Goal: Information Seeking & Learning: Learn about a topic

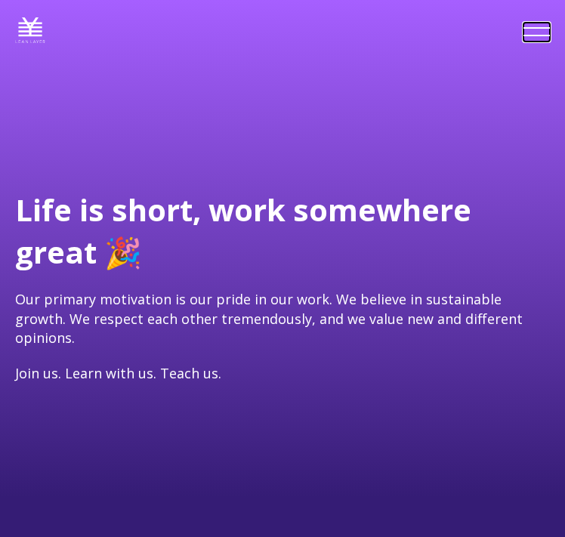
click at [537, 37] on link at bounding box center [536, 32] width 26 height 19
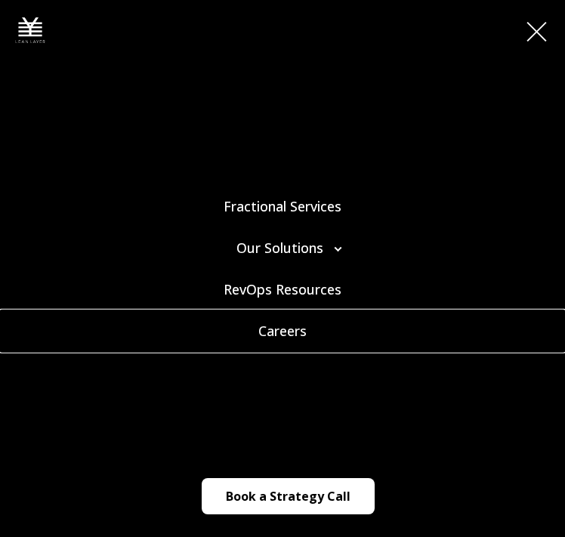
click at [300, 322] on link "Careers" at bounding box center [282, 331] width 565 height 42
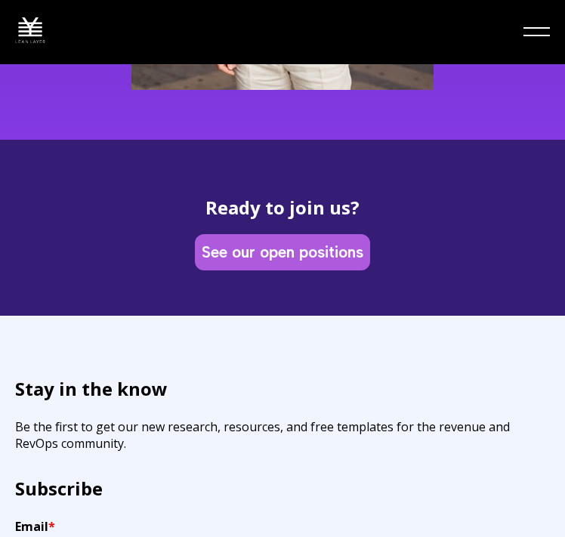
scroll to position [7459, 0]
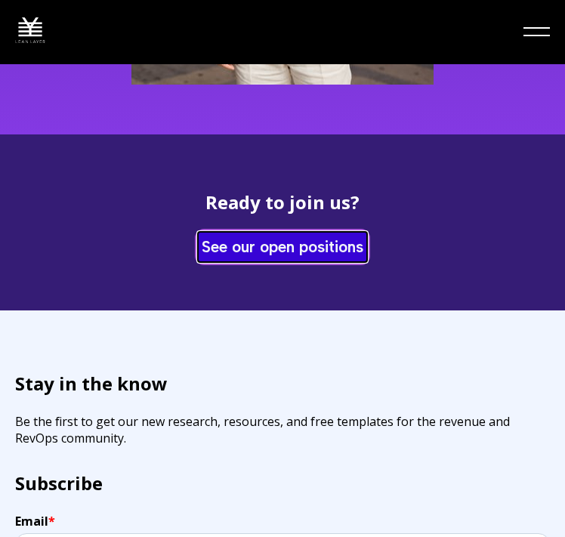
click at [301, 241] on link "See our open positions" at bounding box center [282, 246] width 169 height 29
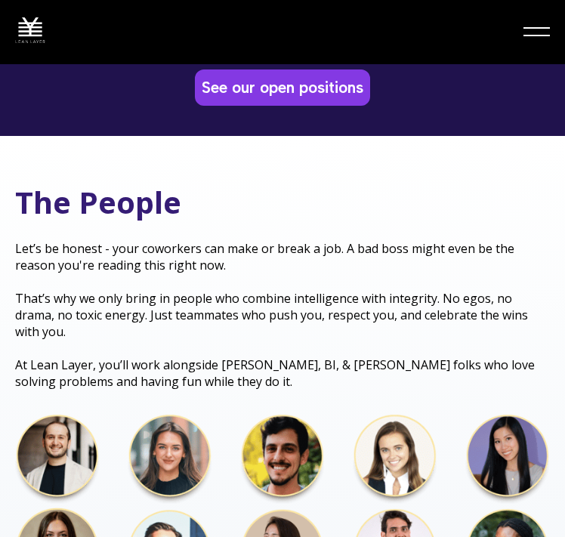
scroll to position [0, 0]
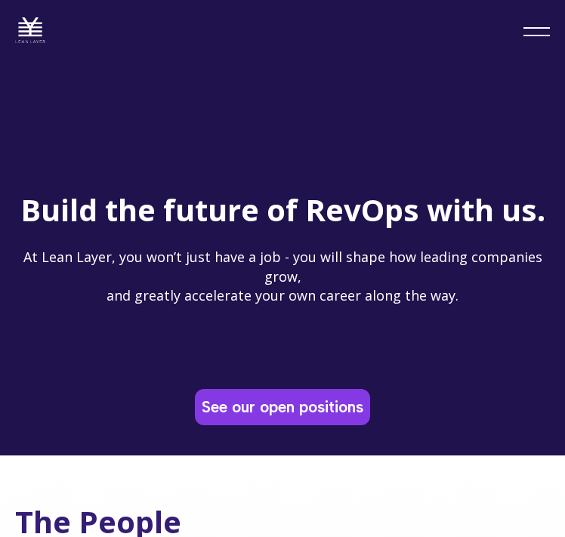
click at [531, 42] on nav "Fractional Services Our Solutions Revenue Tech Revenue Analytics Revenue Strate…" at bounding box center [536, 32] width 26 height 34
click at [540, 30] on link at bounding box center [536, 32] width 26 height 19
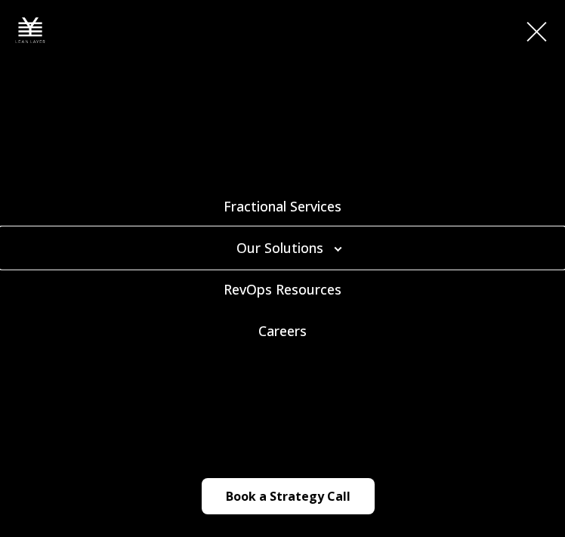
click at [273, 240] on link "Our Solutions" at bounding box center [282, 247] width 565 height 42
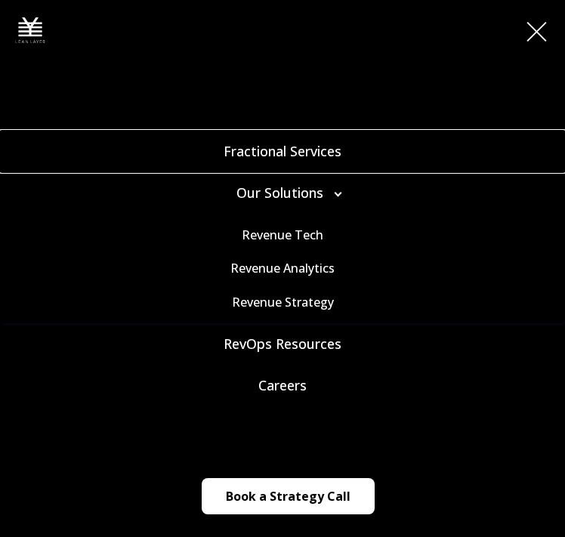
click at [288, 155] on link "Fractional Services" at bounding box center [282, 152] width 565 height 42
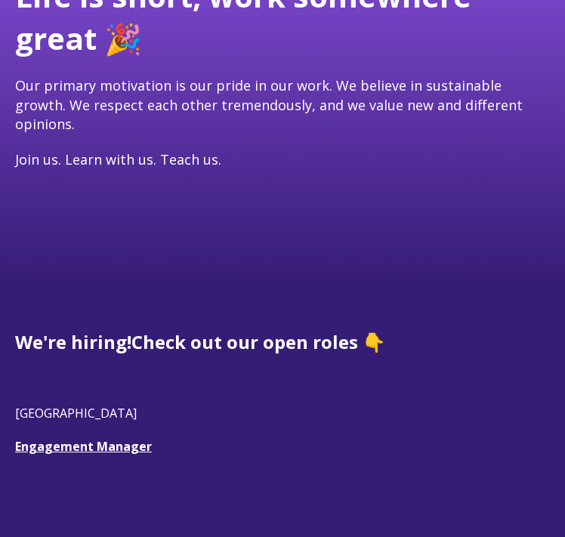
scroll to position [223, 0]
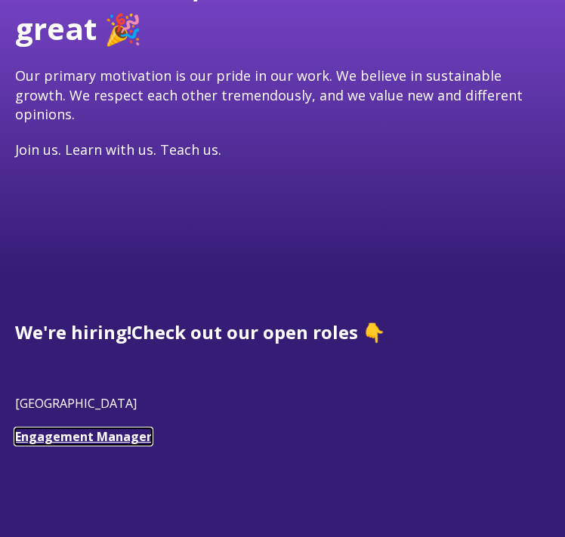
click at [134, 428] on link "Engagement Manager" at bounding box center [83, 436] width 137 height 17
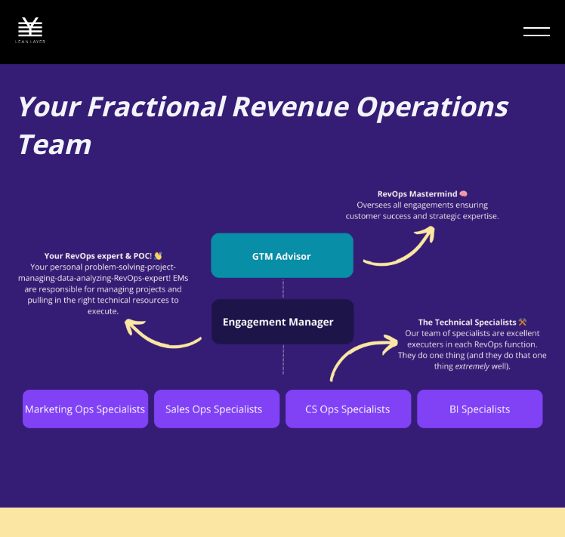
scroll to position [1457, 0]
